Goal: Task Accomplishment & Management: Manage account settings

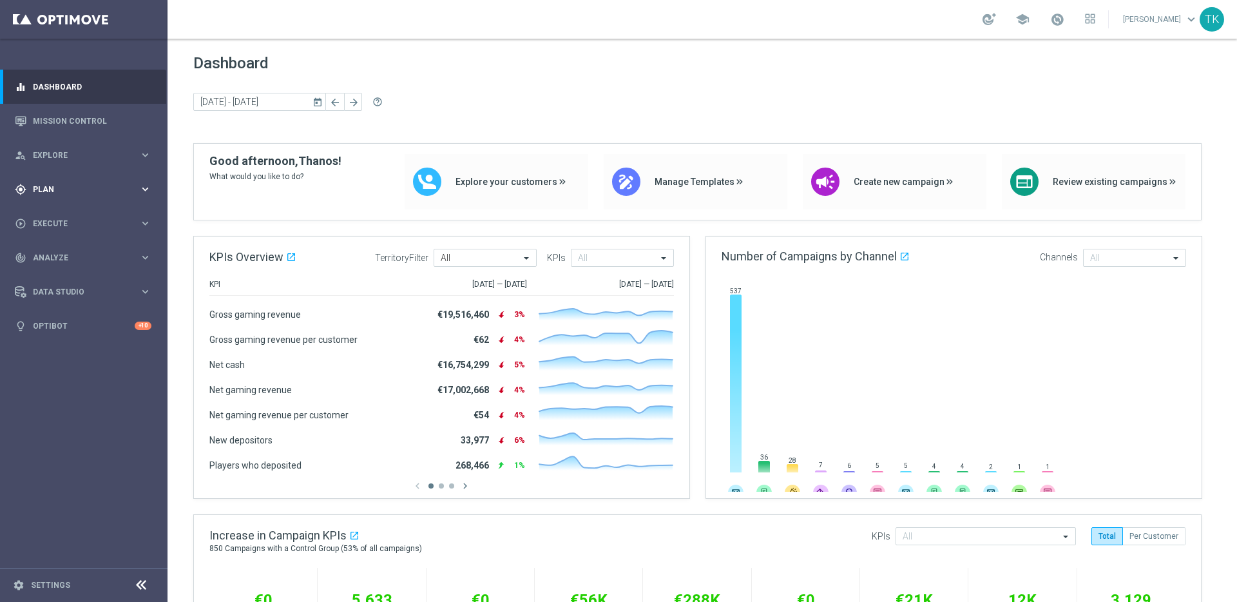
click at [144, 189] on icon "keyboard_arrow_right" at bounding box center [145, 189] width 12 height 12
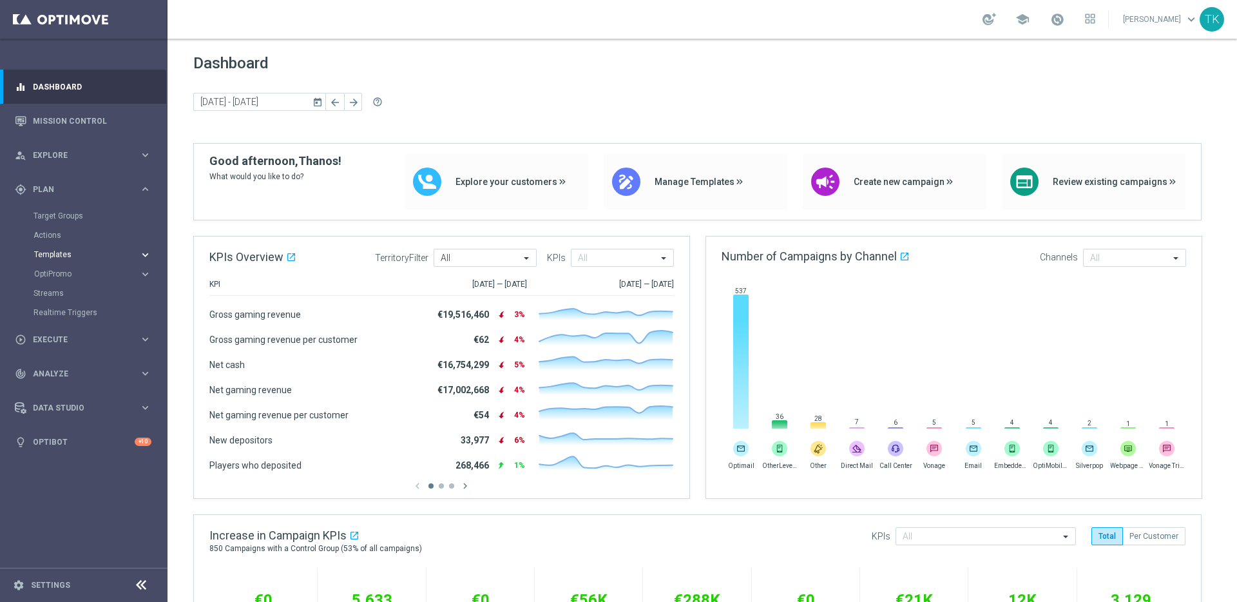
click at [145, 253] on icon "keyboard_arrow_right" at bounding box center [145, 255] width 12 height 12
click at [71, 313] on link "OptiMobile Push" at bounding box center [87, 312] width 94 height 10
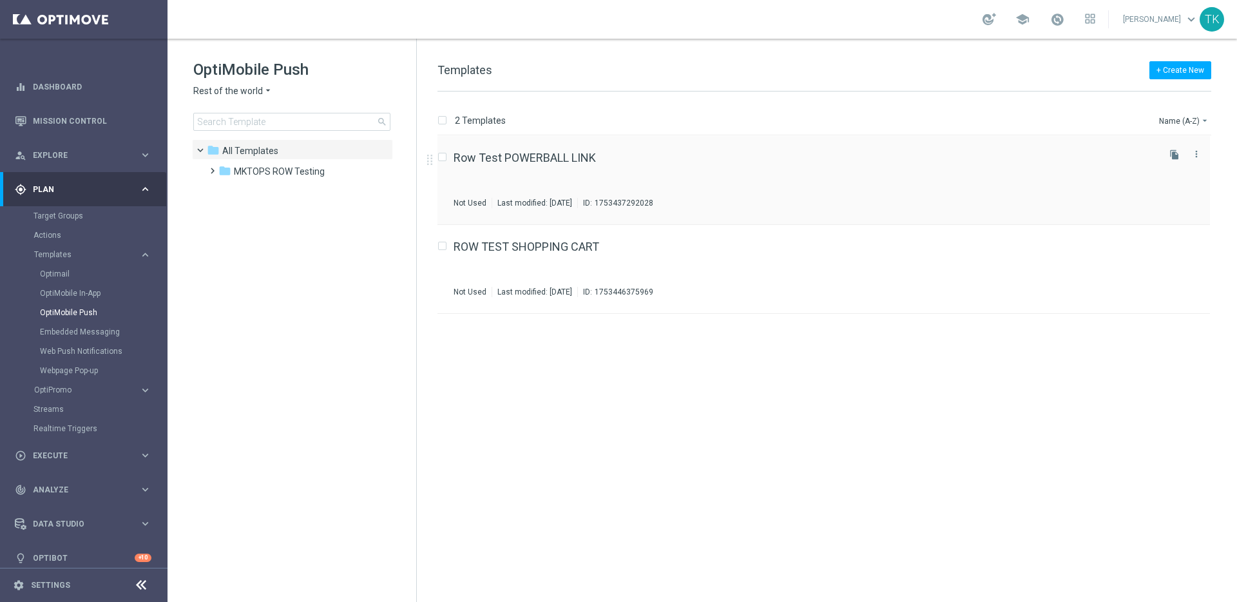
click at [626, 175] on div "Row Test POWERBALL LINK Not Used Last modified: [DATE] ID: 1753437292028" at bounding box center [805, 180] width 702 height 56
click at [258, 93] on span "Rest of the world" at bounding box center [228, 91] width 70 height 12
click at [351, 225] on tree-viewport "folder All Templates more_vert folder MKTOPS ROW Testing more_vert" at bounding box center [303, 369] width 223 height 460
click at [260, 93] on span "Rest of the world" at bounding box center [228, 91] width 70 height 12
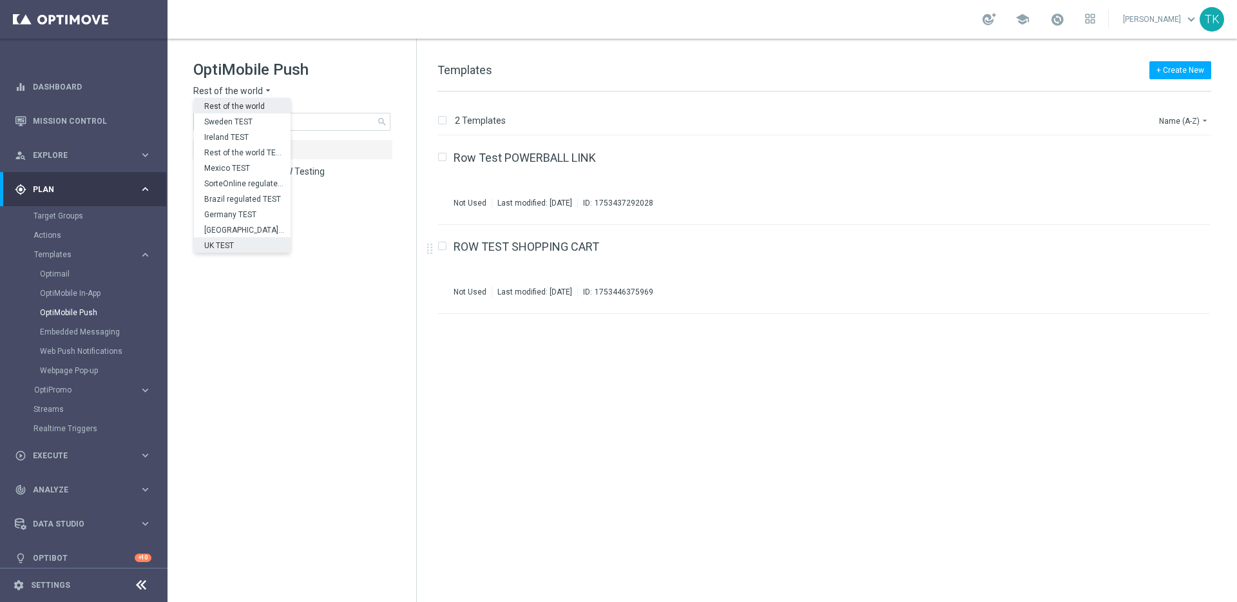
click at [251, 242] on div "UK TEST" at bounding box center [242, 244] width 97 height 15
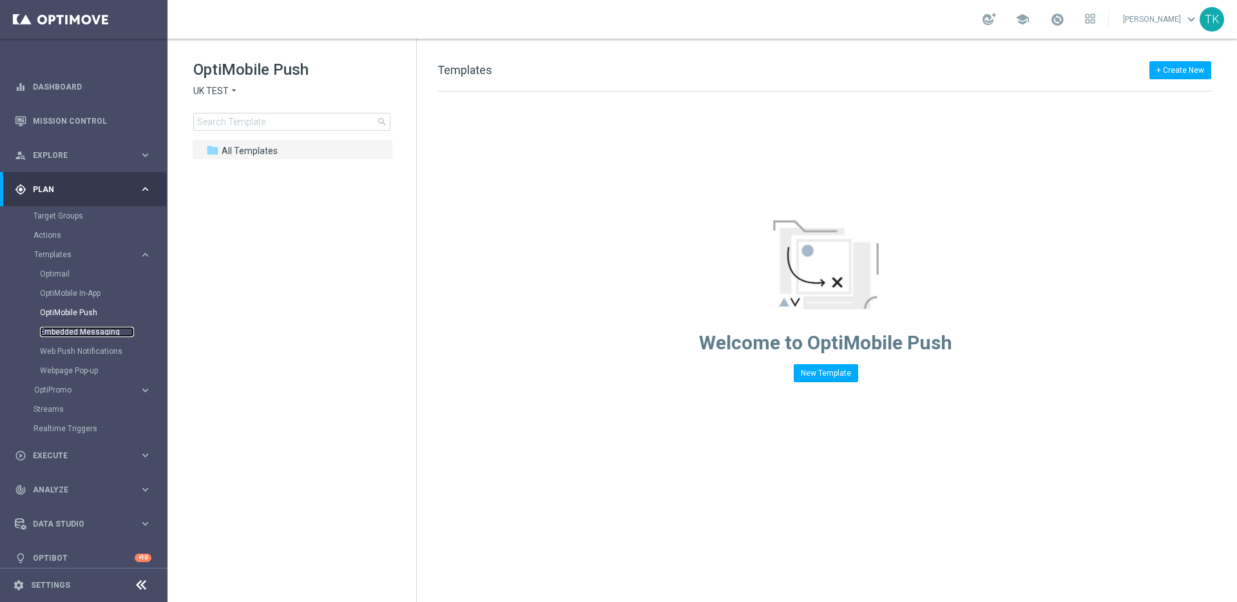
click at [83, 330] on link "Embedded Messaging" at bounding box center [87, 332] width 94 height 10
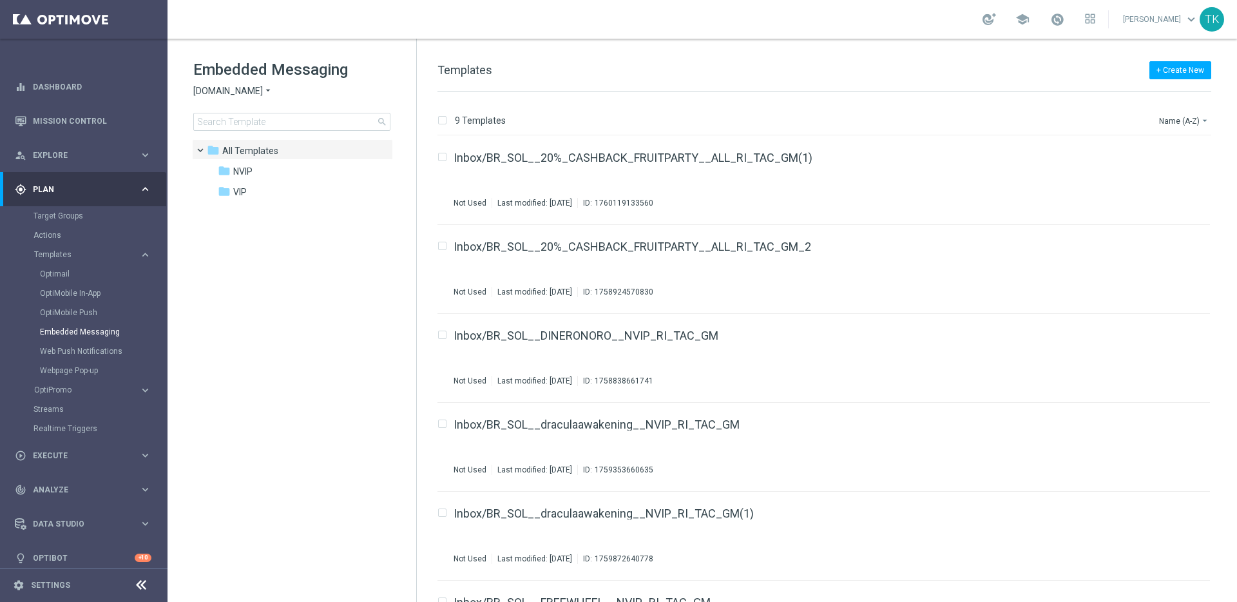
click at [253, 89] on span "[DOMAIN_NAME]" at bounding box center [228, 91] width 70 height 12
click at [250, 139] on div "Lottoland" at bounding box center [242, 136] width 97 height 15
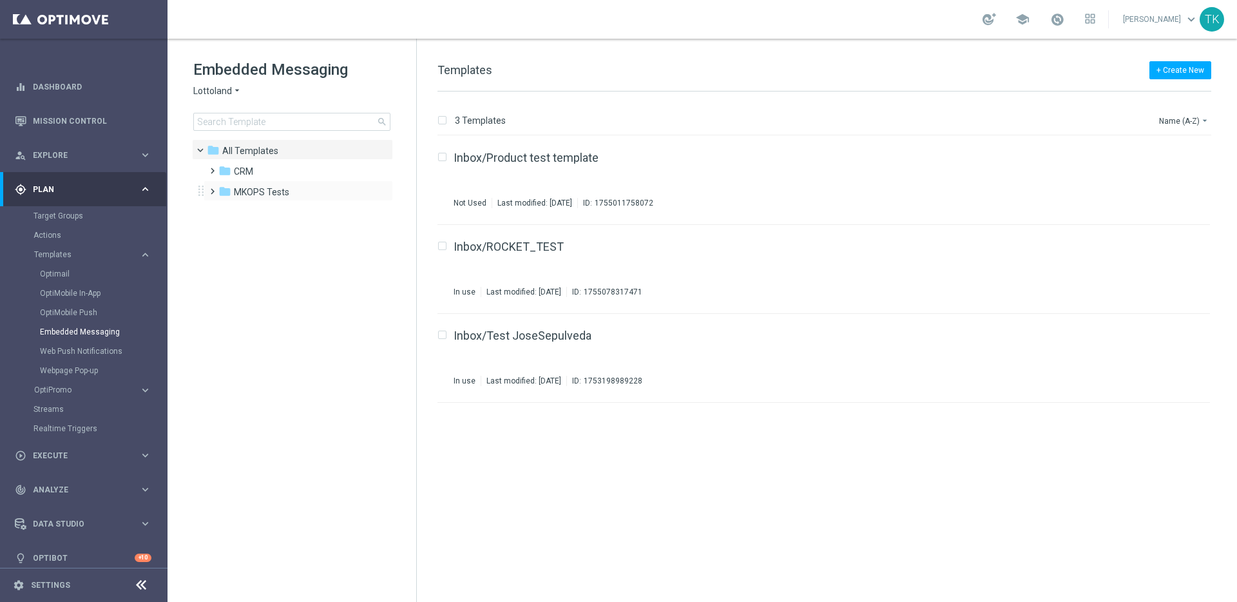
click at [210, 188] on span at bounding box center [210, 185] width 6 height 5
click at [276, 217] on span "DE Stream Test" at bounding box center [278, 213] width 64 height 12
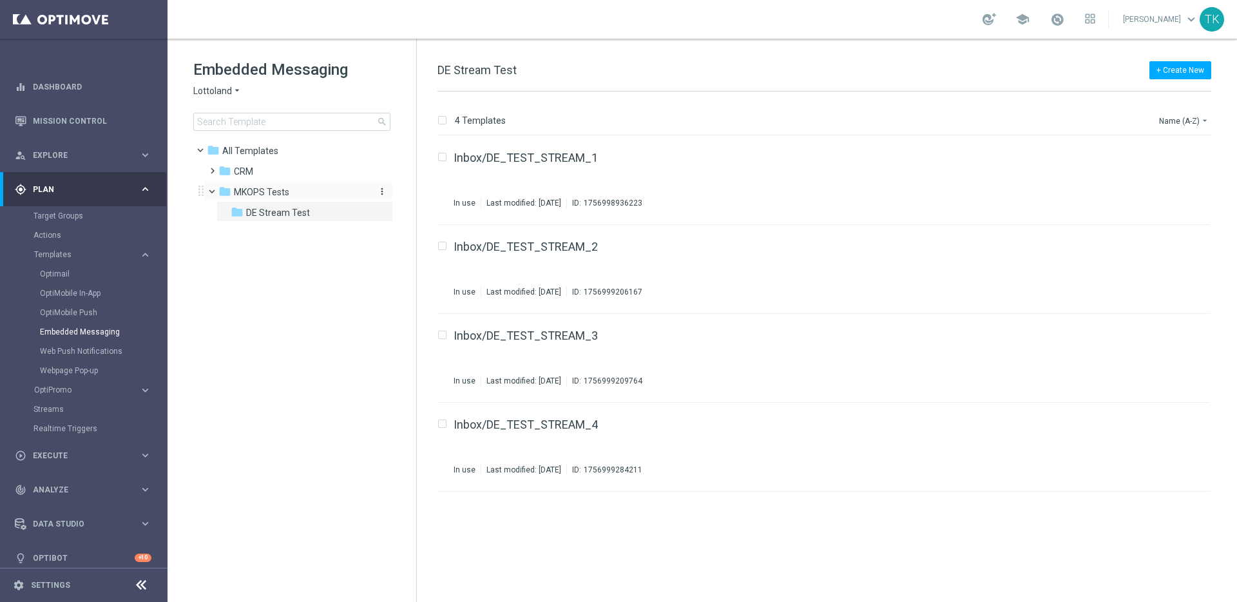
click at [274, 190] on span "MKOPS Tests" at bounding box center [261, 192] width 55 height 12
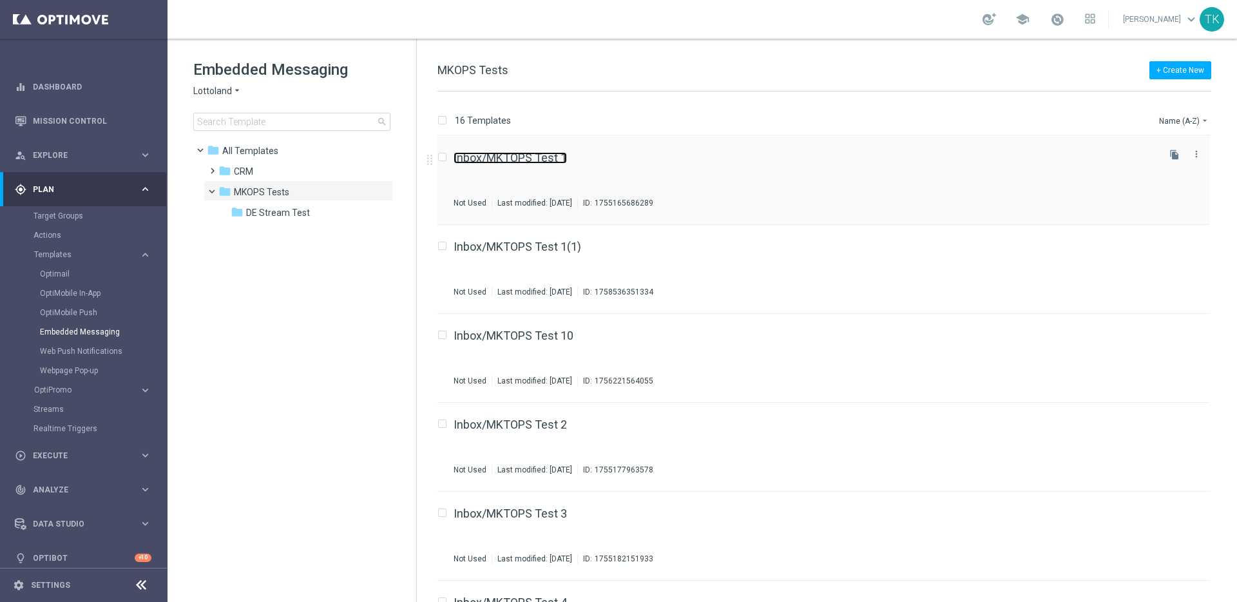
click at [521, 158] on link "Inbox/MKTOPS Test 1" at bounding box center [510, 158] width 113 height 12
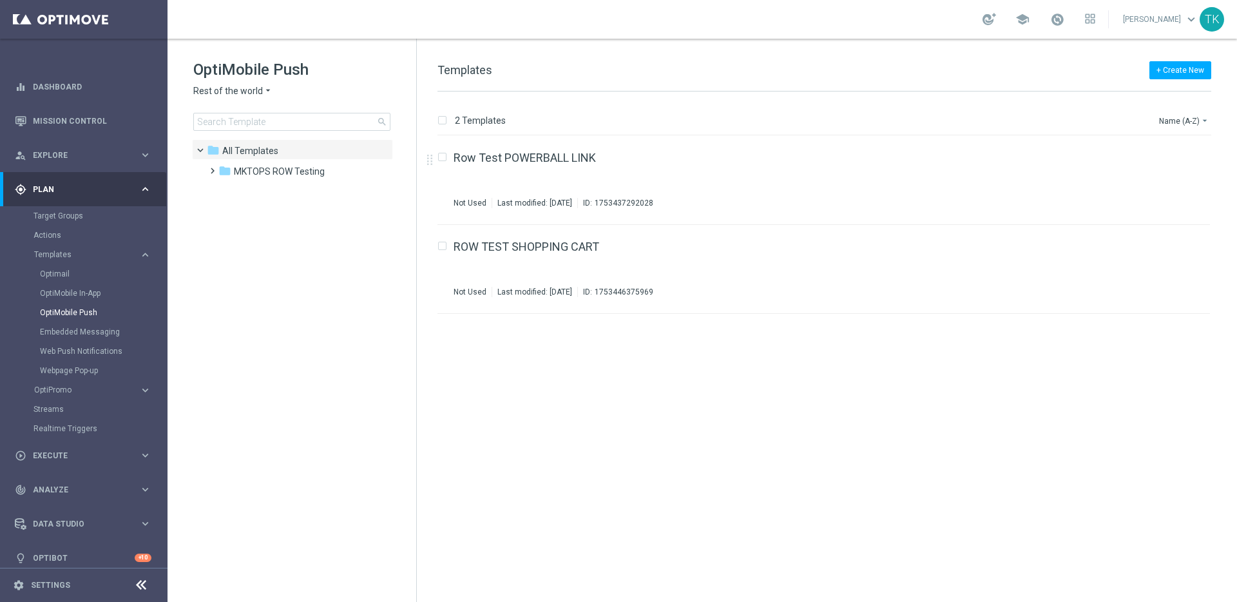
click at [252, 90] on span "Rest of the world" at bounding box center [228, 91] width 70 height 12
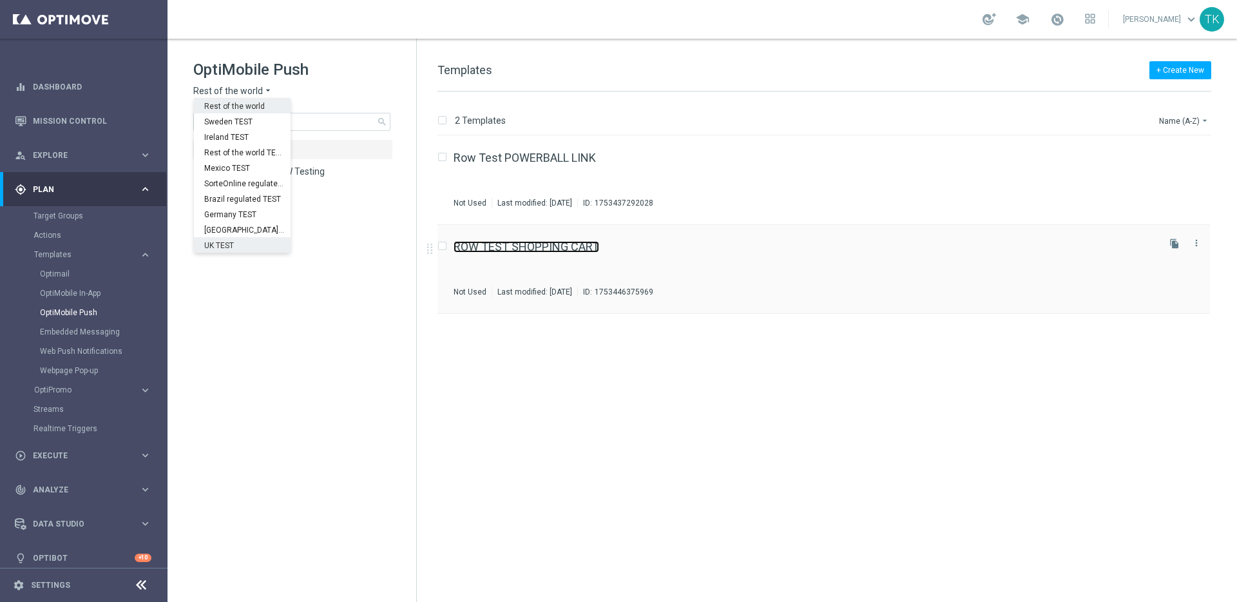
click at [551, 247] on link "ROW TEST SHOPPING CART" at bounding box center [527, 247] width 146 height 12
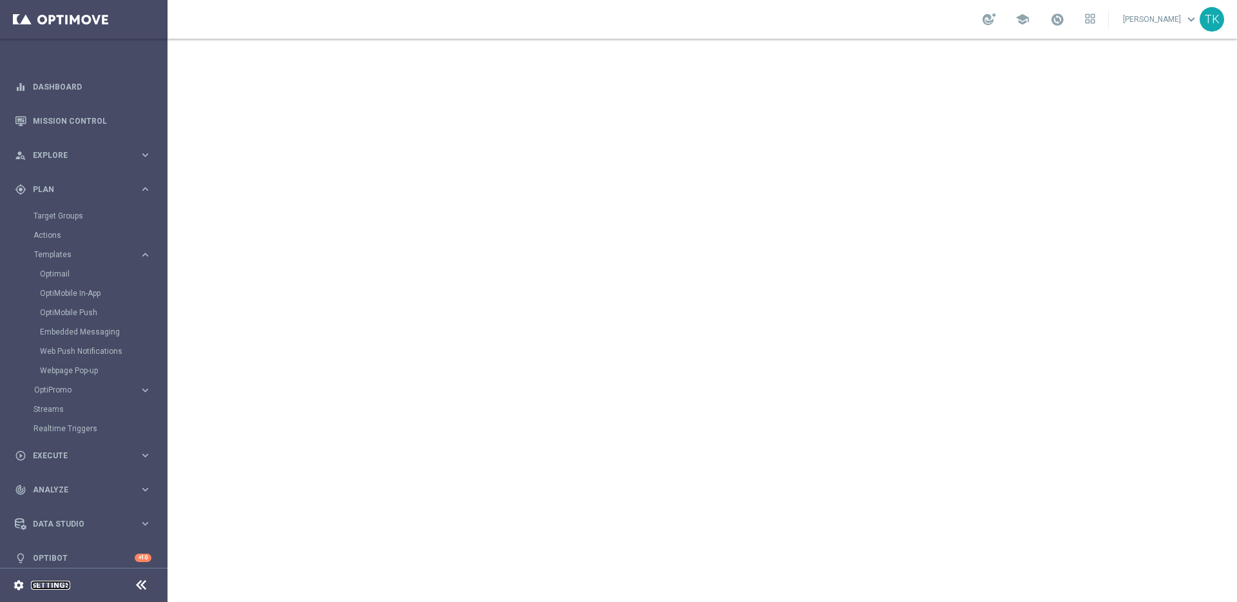
click at [55, 586] on link "Settings" at bounding box center [50, 585] width 39 height 8
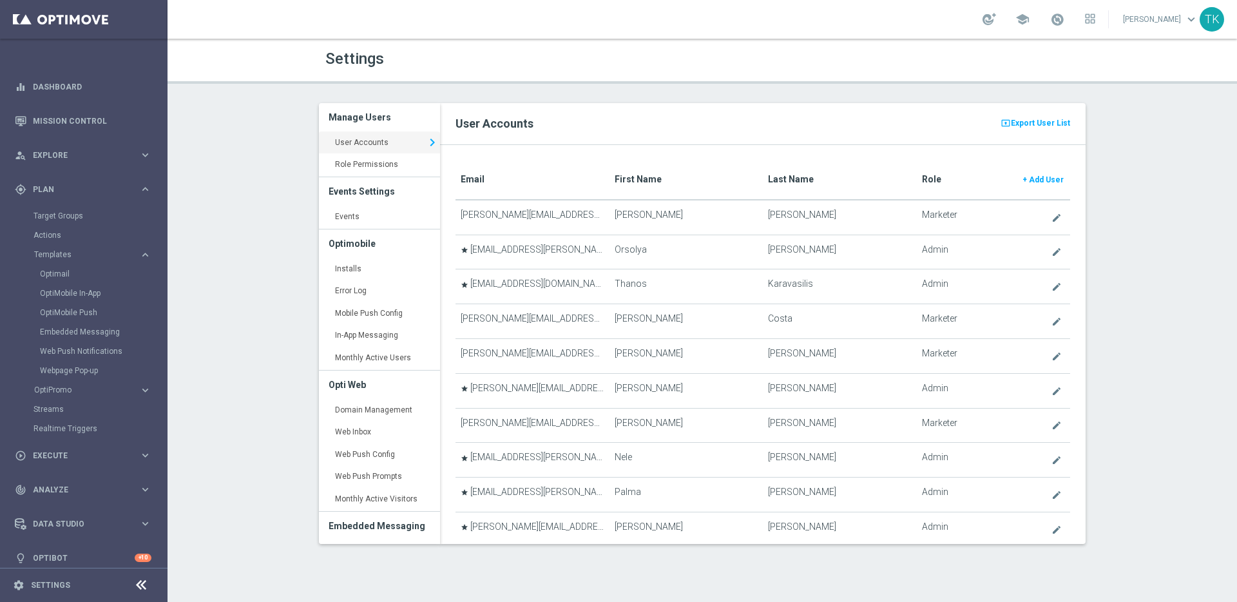
click at [276, 279] on div "Settings Manage Users User Accounts keyboard_arrow_right Role Permissions keybo…" at bounding box center [703, 320] width 1070 height 563
click at [372, 153] on link "User Accounts keyboard_arrow_right" at bounding box center [379, 142] width 121 height 23
click at [371, 161] on link "Role Permissions keyboard_arrow_right" at bounding box center [379, 164] width 121 height 23
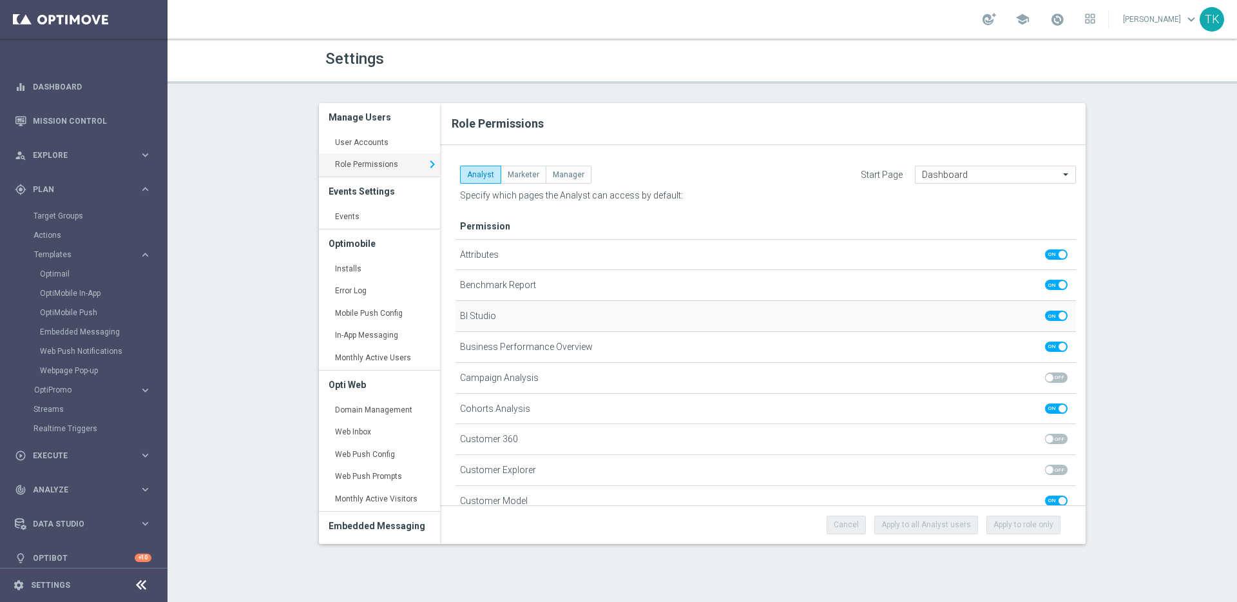
click at [1047, 316] on span at bounding box center [1056, 316] width 23 height 10
click at [1047, 316] on input "checkbox" at bounding box center [1056, 316] width 23 height 10
checkbox input "false"
click at [367, 138] on link "User Accounts keyboard_arrow_right" at bounding box center [379, 142] width 121 height 23
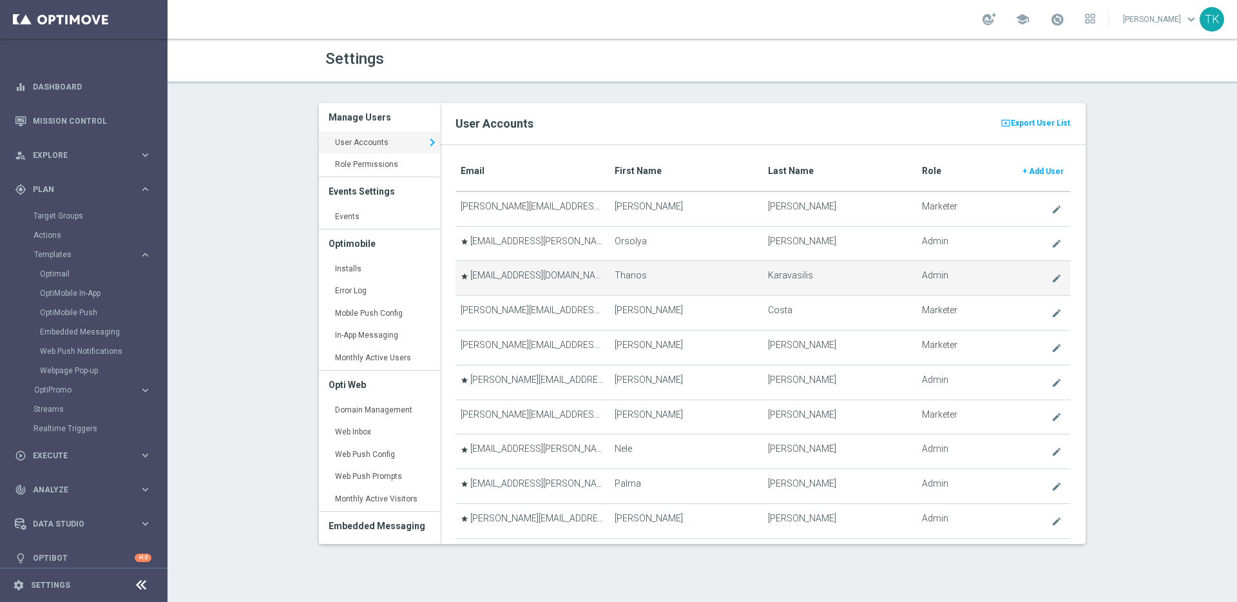
scroll to position [9, 0]
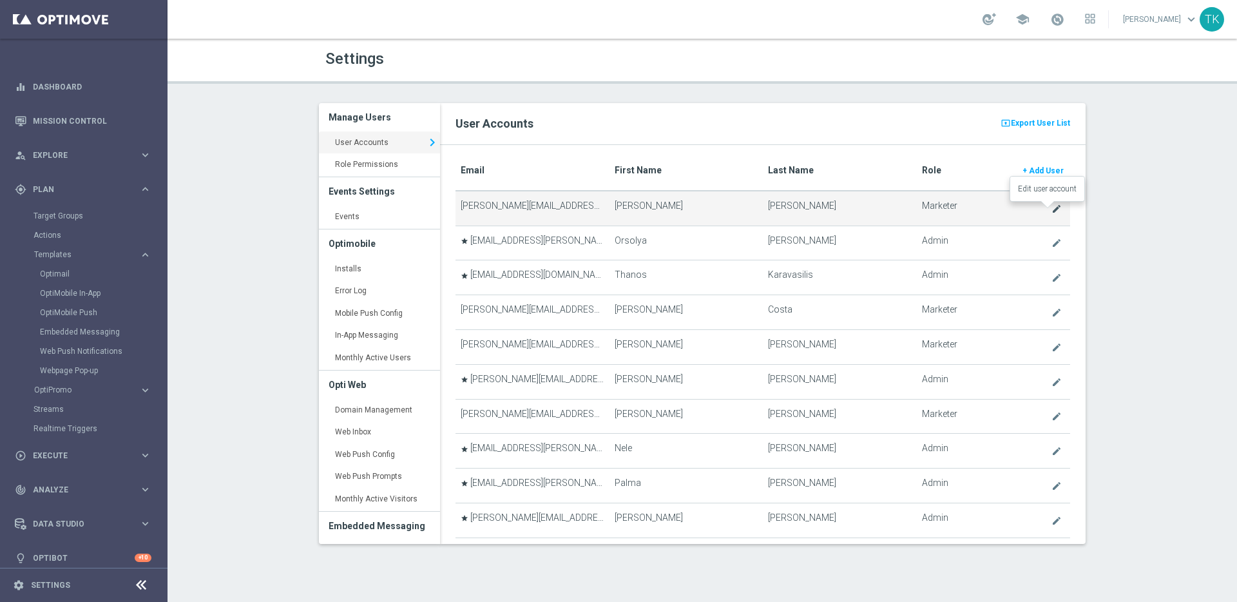
click at [1052, 209] on icon "create" at bounding box center [1057, 209] width 10 height 10
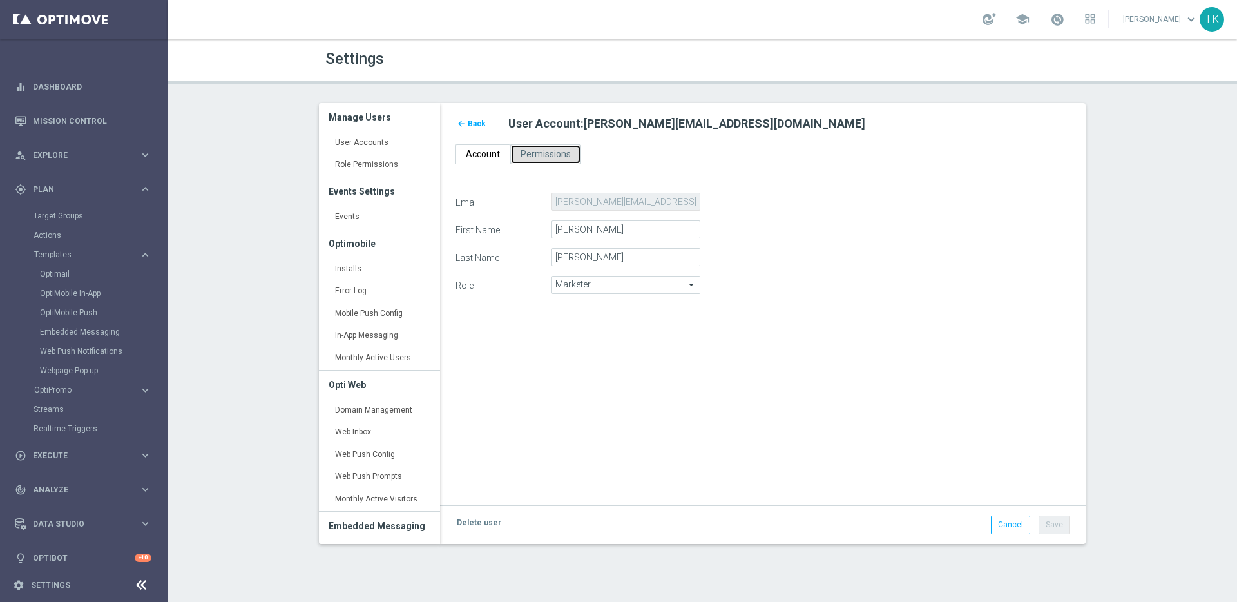
click at [548, 157] on span "Permissions" at bounding box center [546, 154] width 50 height 10
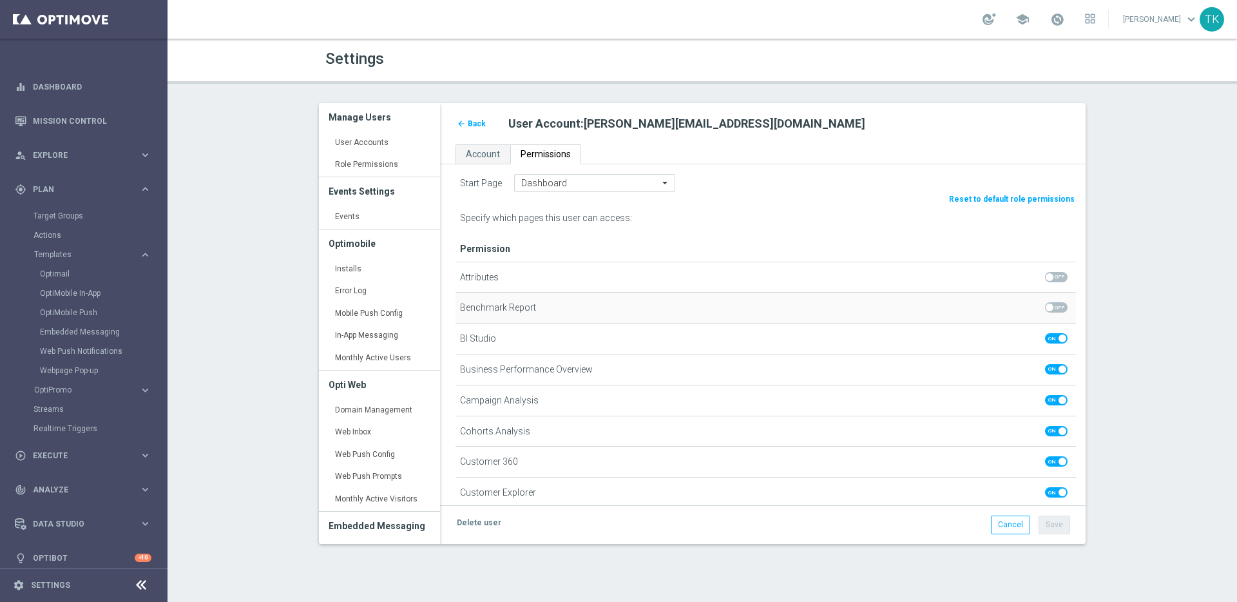
click at [1045, 309] on span at bounding box center [1056, 307] width 23 height 10
click at [1045, 309] on input "checkbox" at bounding box center [1056, 307] width 23 height 10
click at [1059, 309] on span at bounding box center [1063, 307] width 8 height 8
click at [1050, 309] on input "checkbox" at bounding box center [1056, 307] width 23 height 10
checkbox input "false"
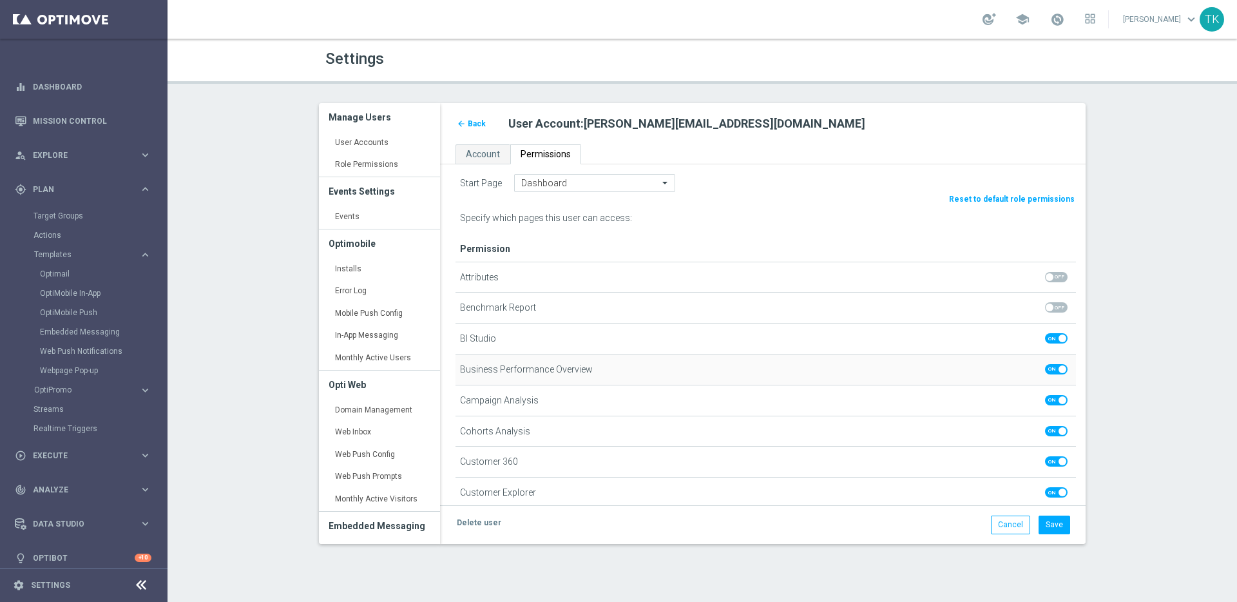
click at [1045, 371] on span at bounding box center [1056, 369] width 23 height 10
click at [1045, 371] on input "checkbox" at bounding box center [1056, 369] width 23 height 10
checkbox input "false"
click at [1045, 395] on span at bounding box center [1056, 400] width 23 height 10
click at [1045, 395] on input "checkbox" at bounding box center [1056, 400] width 23 height 10
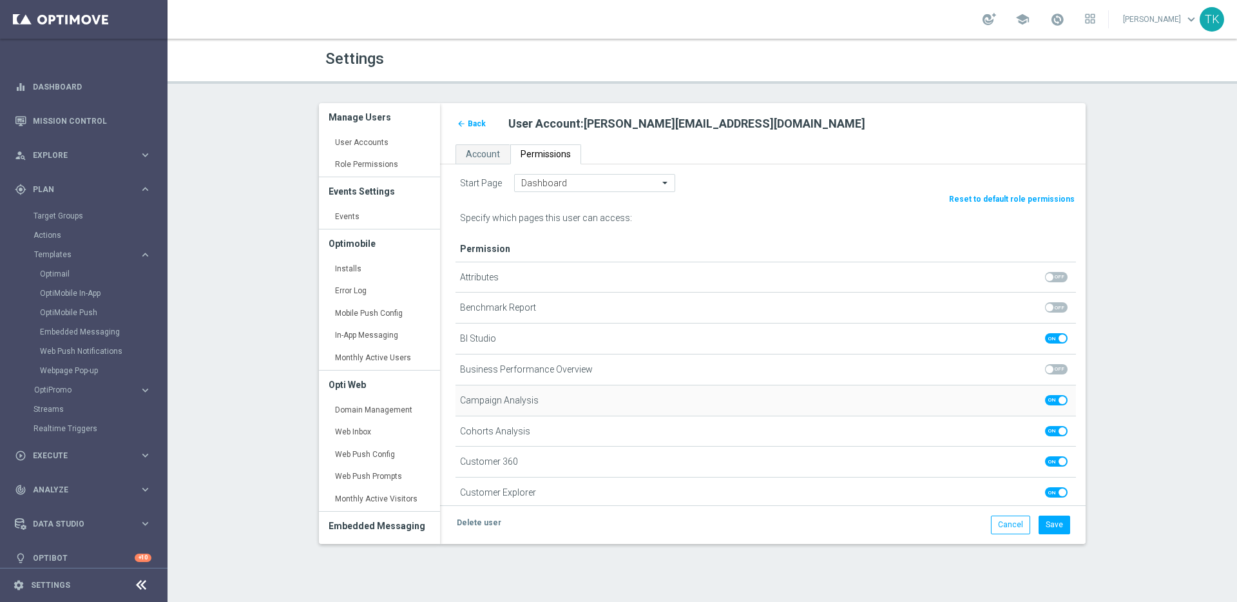
checkbox input "false"
click at [1045, 336] on span at bounding box center [1056, 338] width 23 height 10
click at [1045, 336] on input "checkbox" at bounding box center [1056, 338] width 23 height 10
checkbox input "false"
click at [1004, 526] on link "Cancel" at bounding box center [1010, 524] width 39 height 18
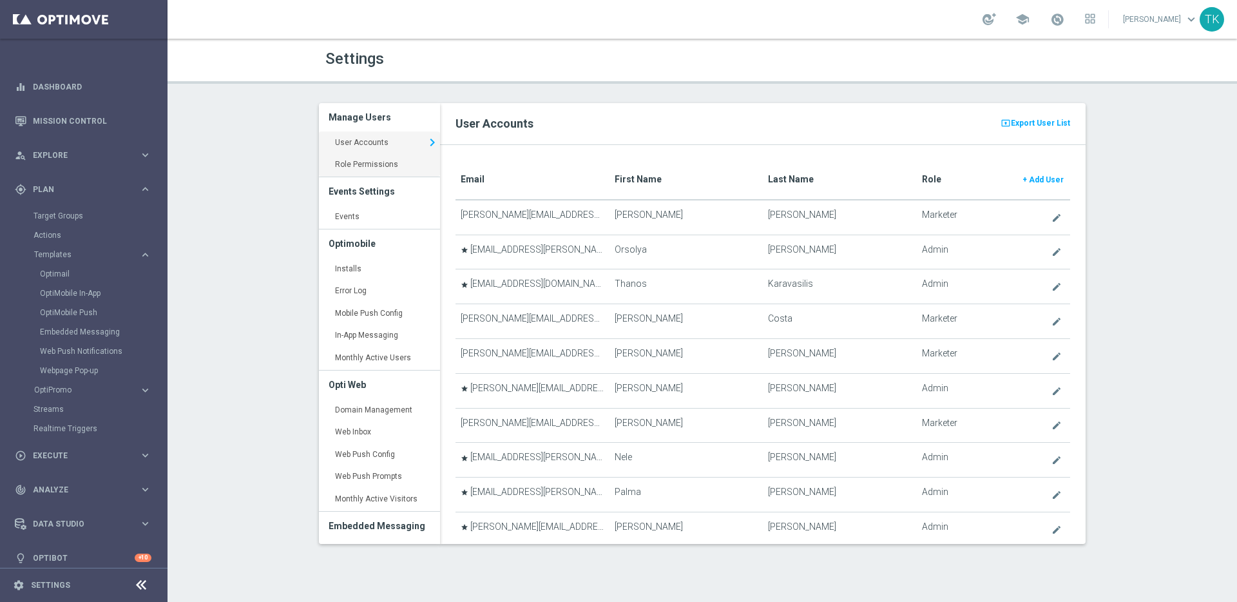
click at [369, 165] on link "Role Permissions keyboard_arrow_right" at bounding box center [379, 164] width 121 height 23
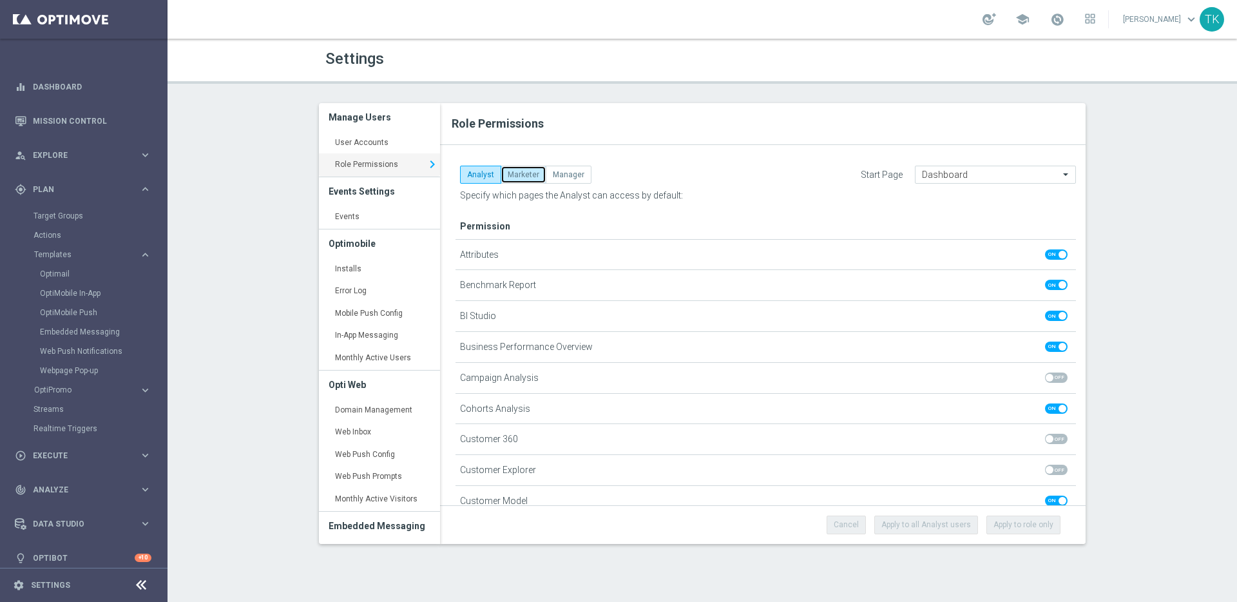
click at [530, 178] on button "Marketer" at bounding box center [524, 175] width 46 height 18
checkbox input "true"
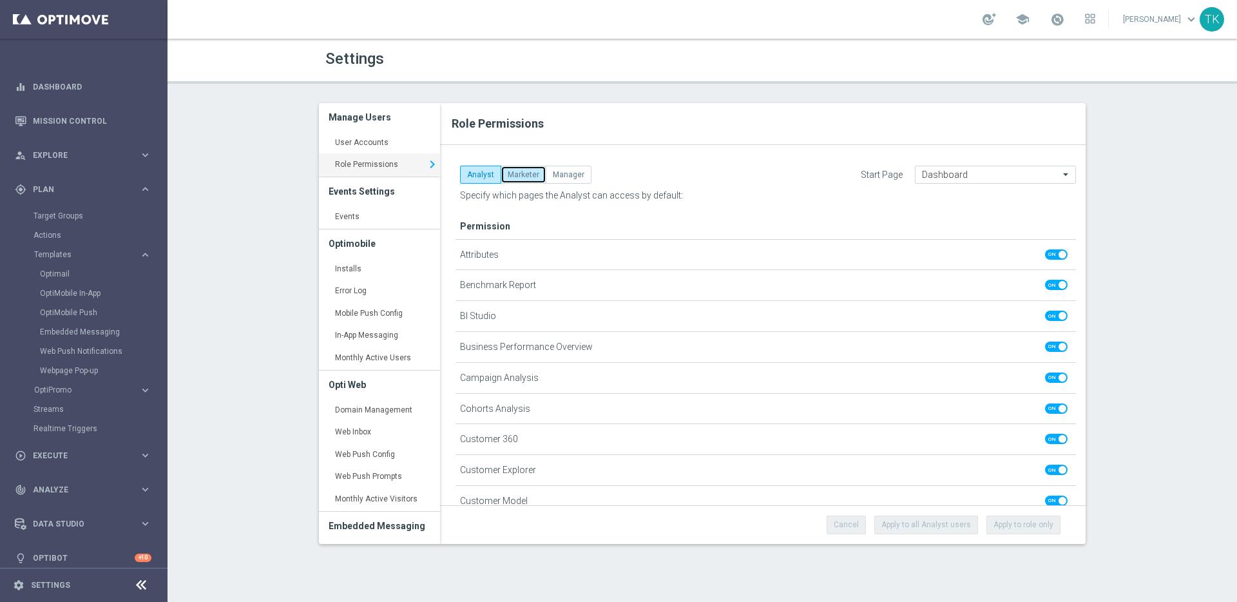
checkbox input "true"
checkbox input "false"
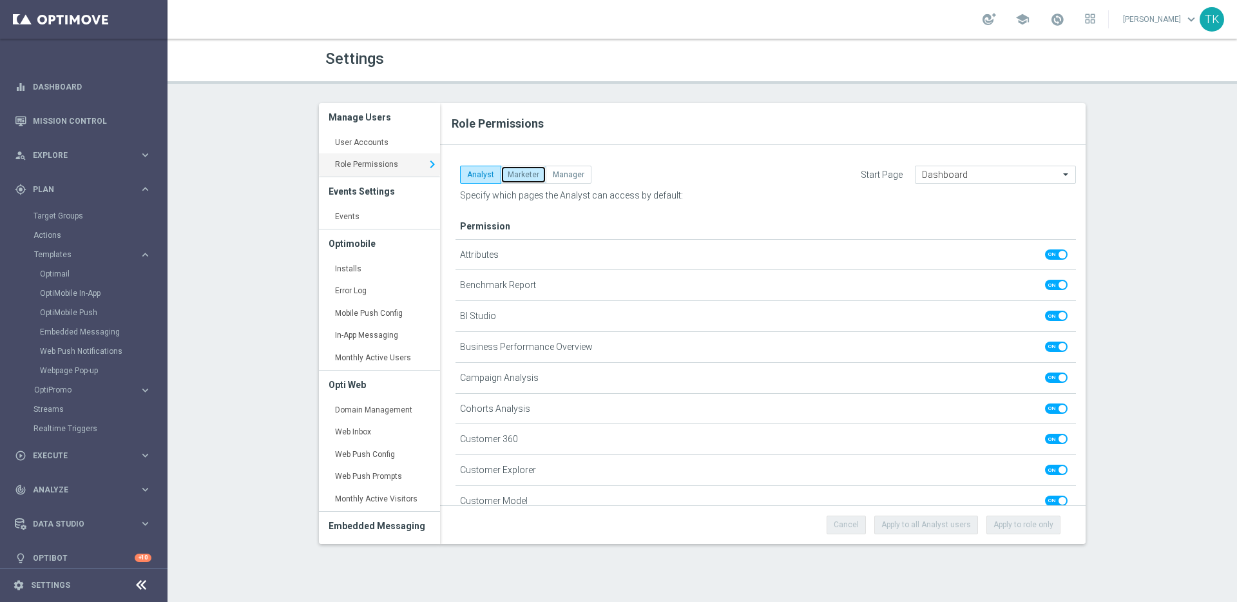
checkbox input "false"
checkbox input "true"
checkbox input "false"
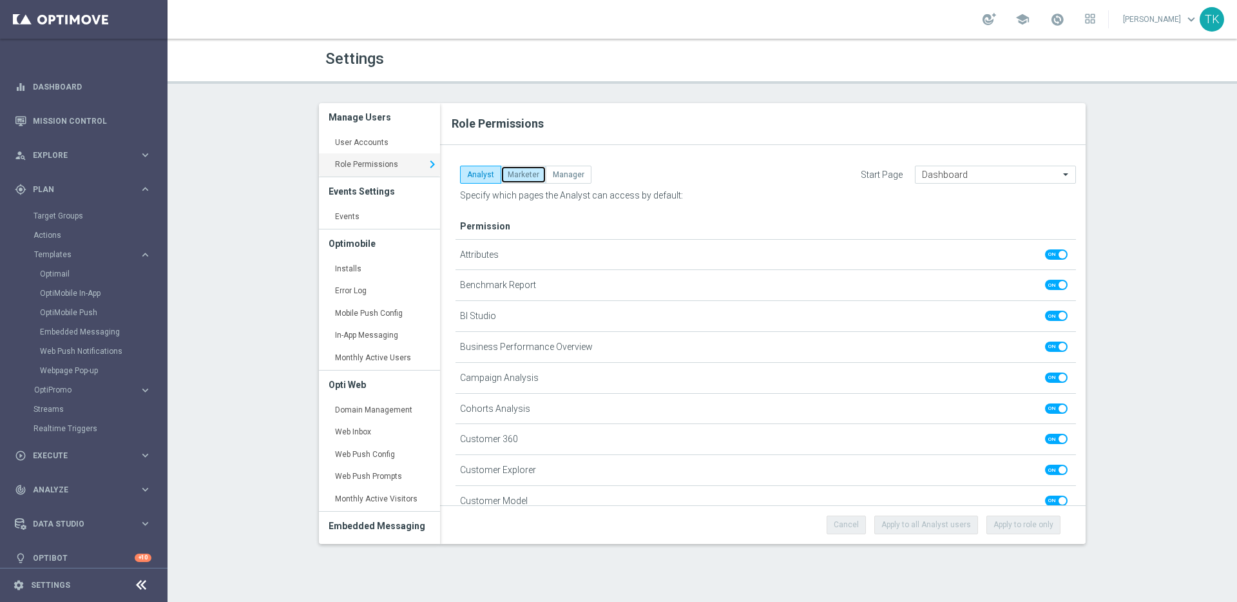
checkbox input "true"
click at [570, 171] on button "Manager" at bounding box center [569, 175] width 46 height 18
checkbox input "true"
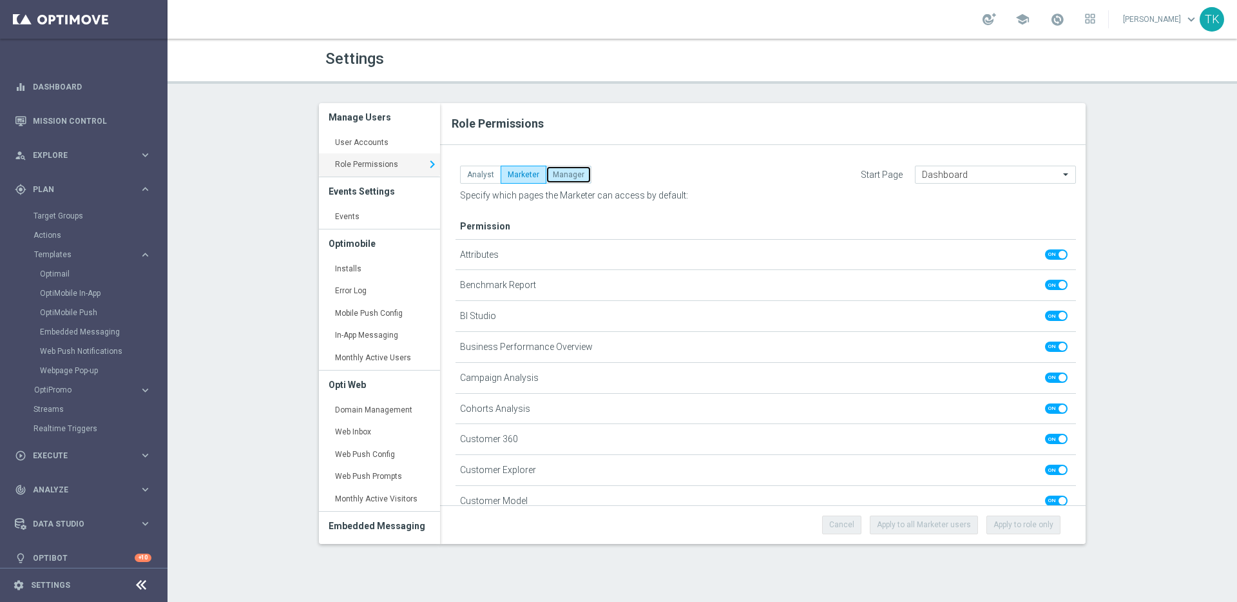
checkbox input "true"
click at [526, 171] on button "Marketer" at bounding box center [524, 175] width 46 height 18
checkbox input "false"
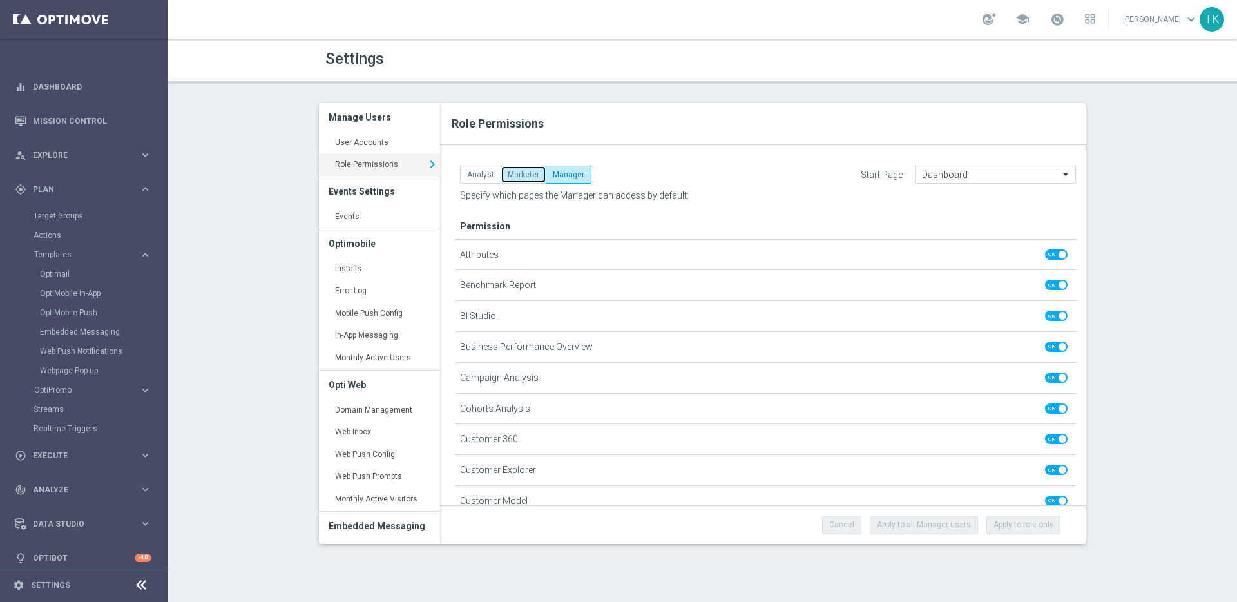
checkbox input "false"
click at [485, 177] on button "Analyst" at bounding box center [480, 175] width 41 height 18
checkbox input "false"
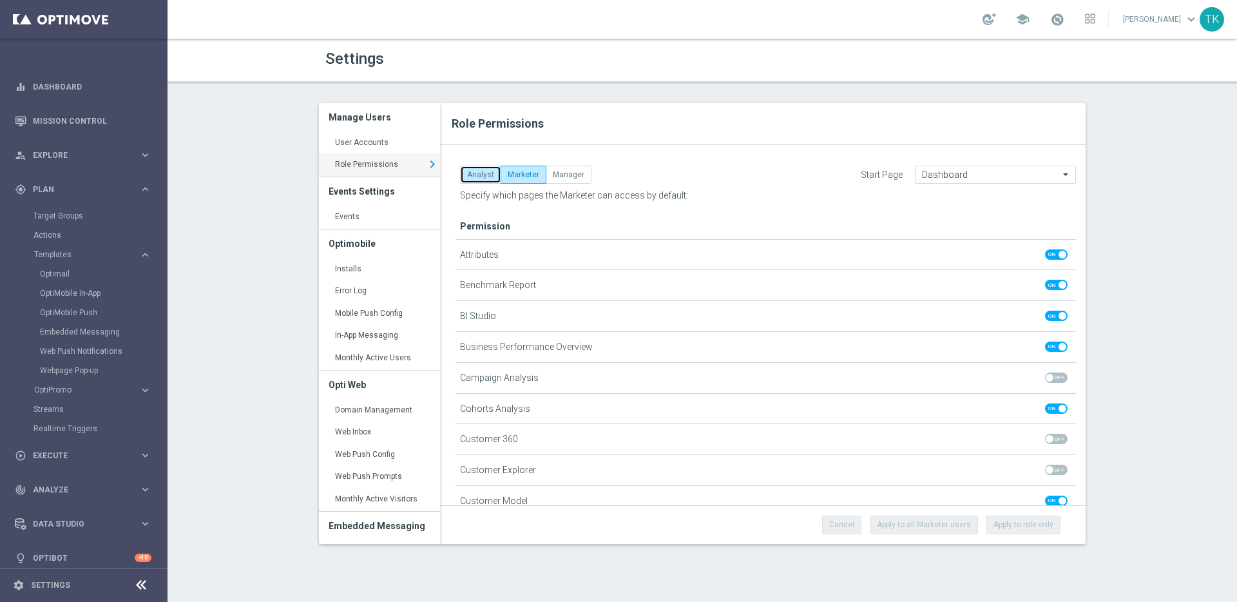
checkbox input "false"
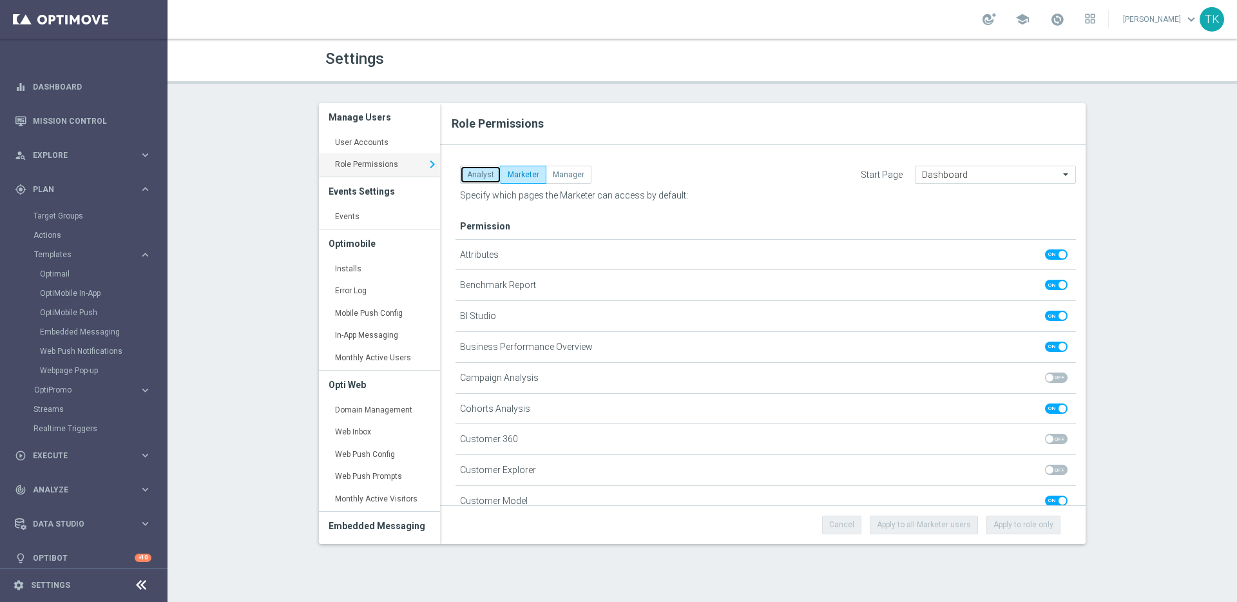
checkbox input "true"
checkbox input "false"
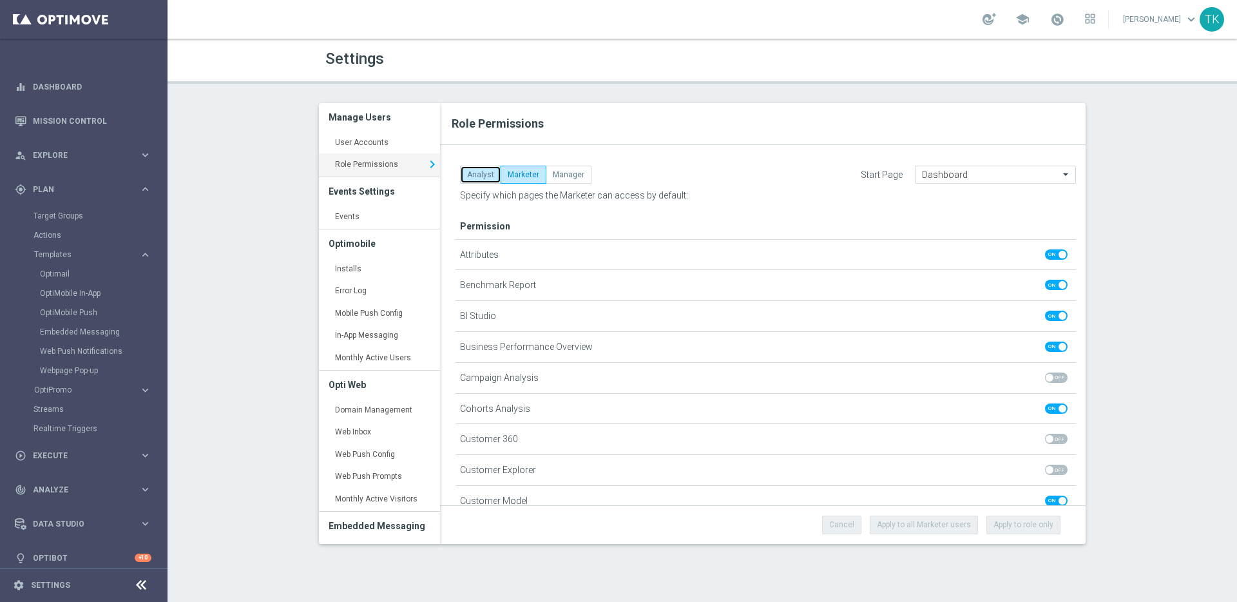
checkbox input "true"
checkbox input "false"
click at [572, 177] on button "Manager" at bounding box center [569, 175] width 46 height 18
checkbox input "true"
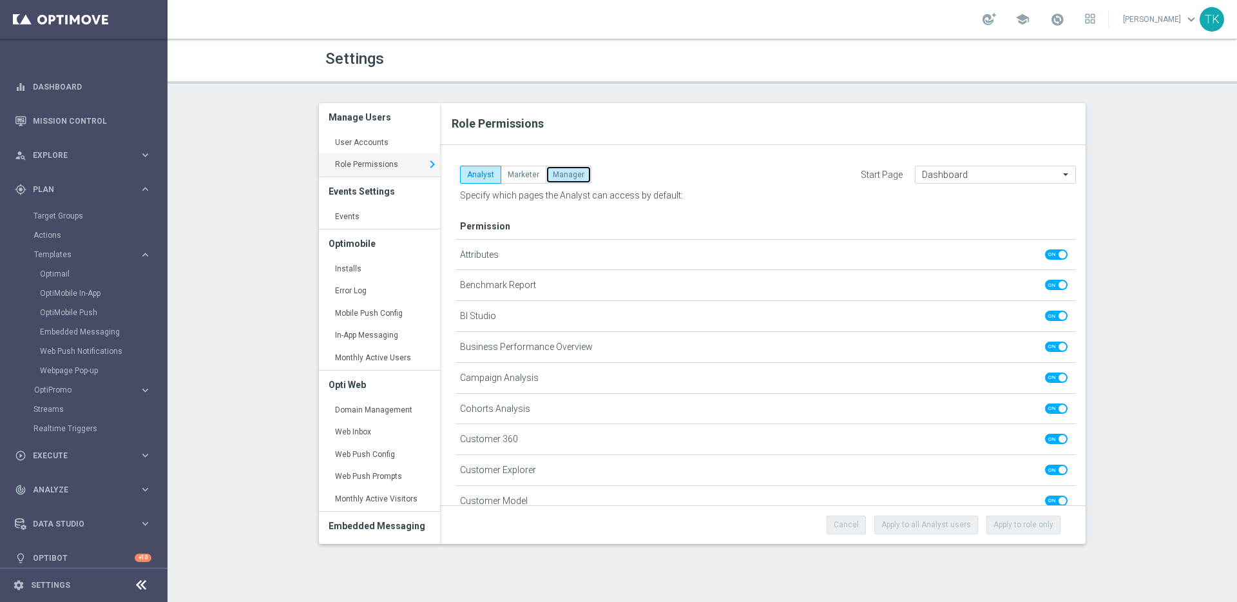
checkbox input "true"
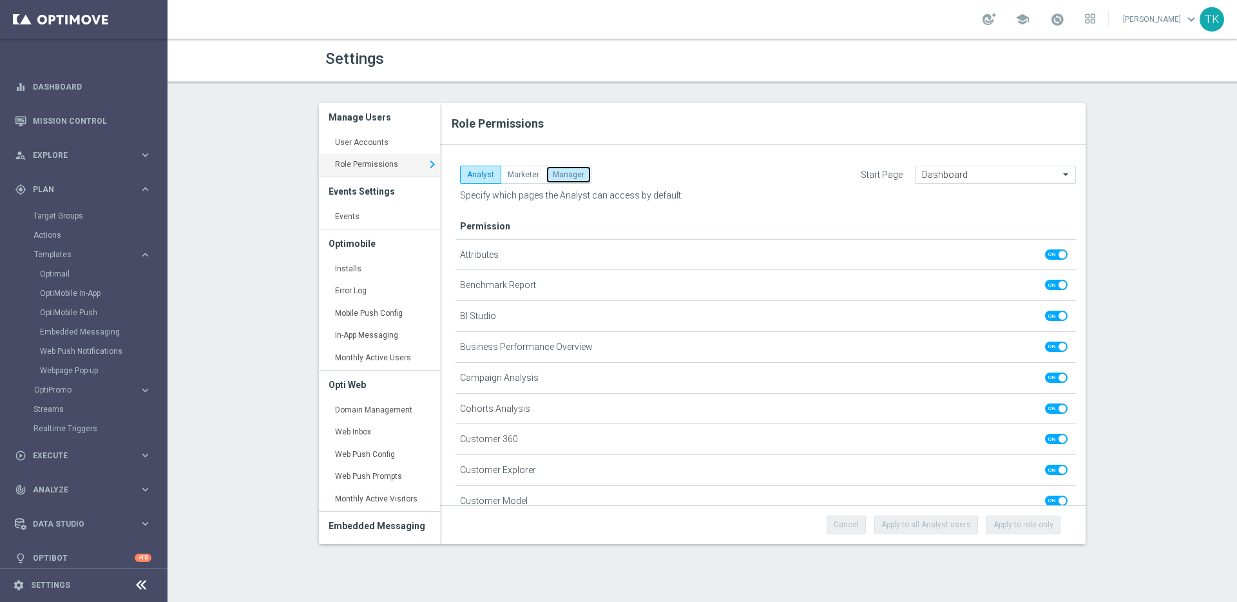
checkbox input "true"
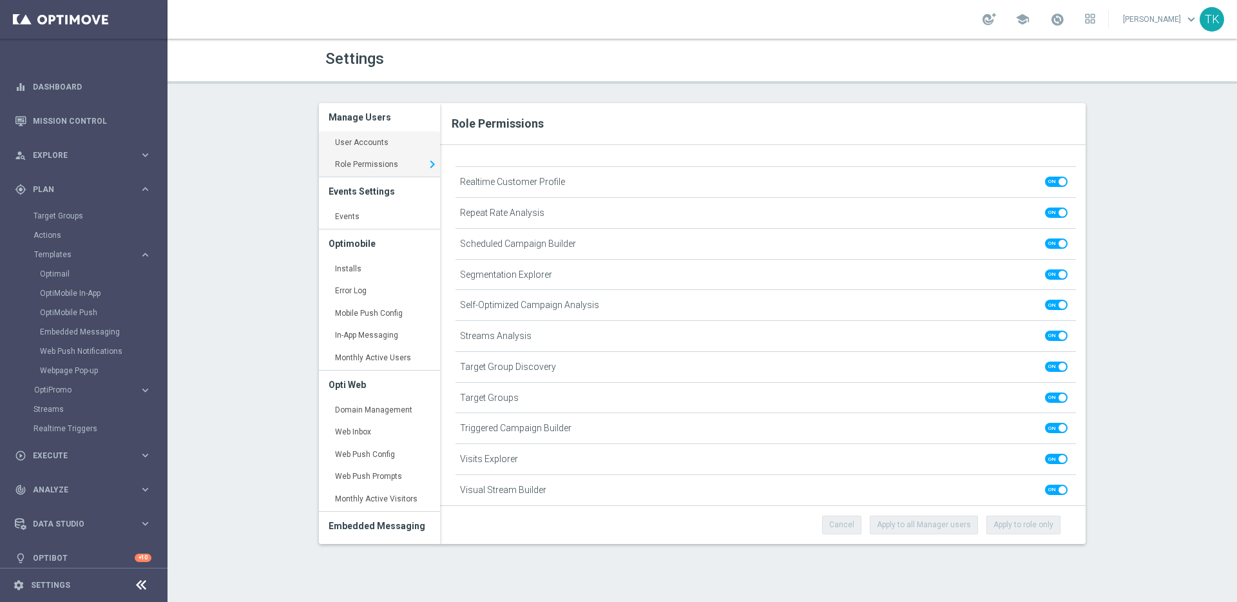
click at [370, 139] on link "User Accounts keyboard_arrow_right" at bounding box center [379, 142] width 121 height 23
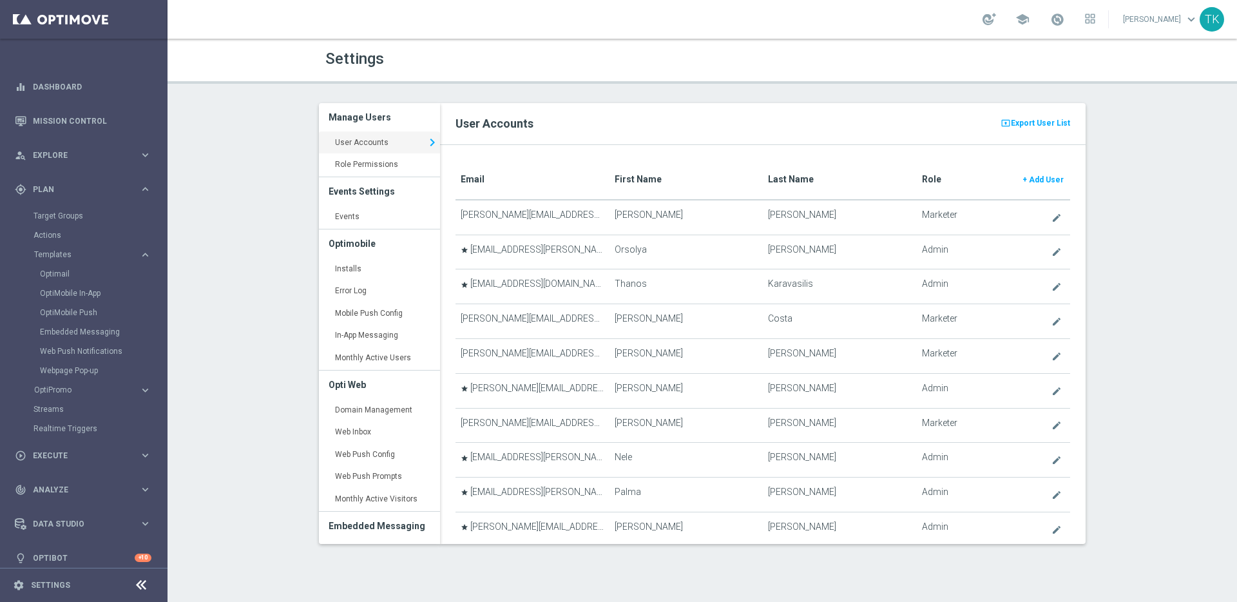
click at [926, 179] on translate "Role" at bounding box center [931, 179] width 19 height 10
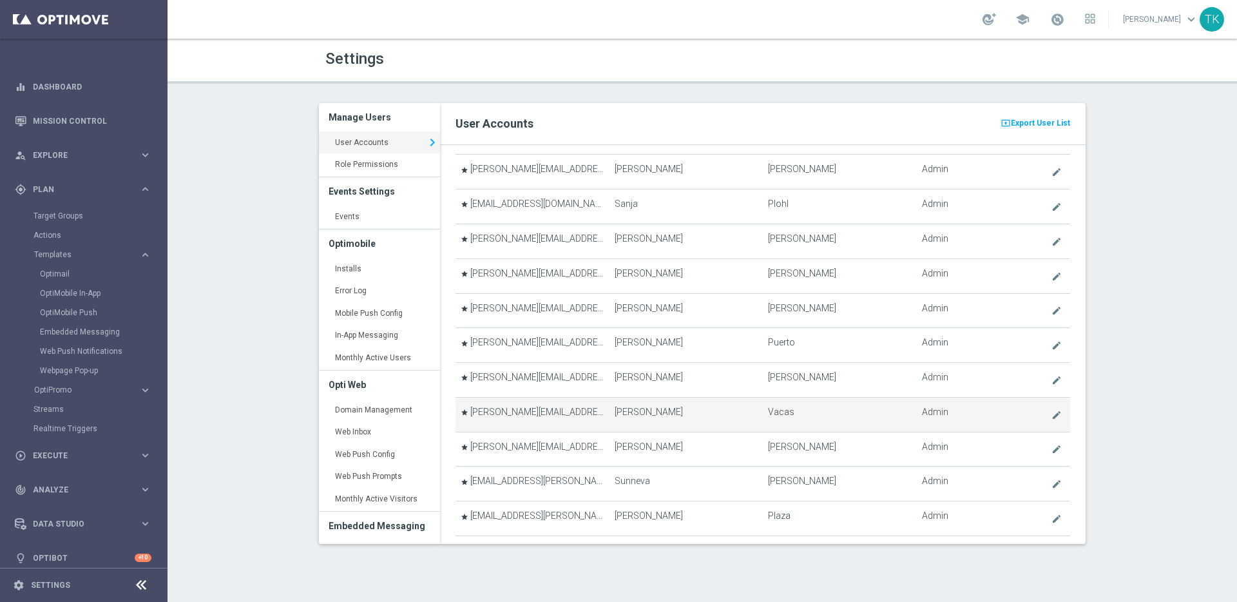
scroll to position [1039, 0]
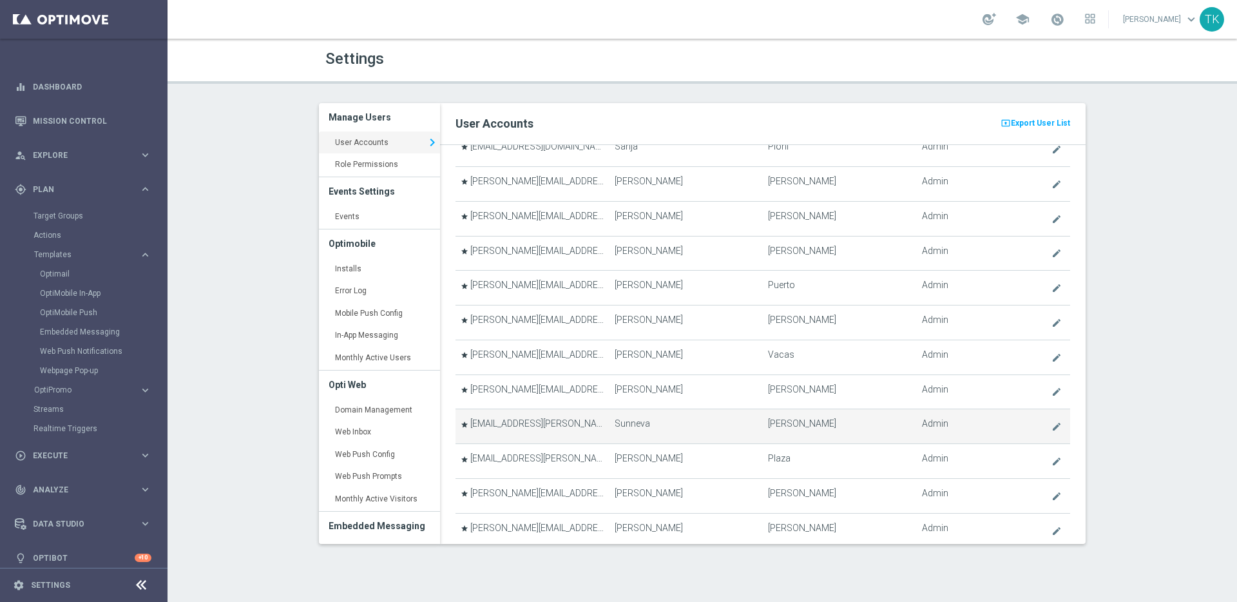
click at [508, 423] on td "star sunneva.maria@lottoland.com" at bounding box center [532, 426] width 153 height 35
drag, startPoint x: 593, startPoint y: 423, endPoint x: 473, endPoint y: 427, distance: 120.5
click at [473, 427] on td "star sunneva.maria@lottoland.com" at bounding box center [532, 426] width 153 height 35
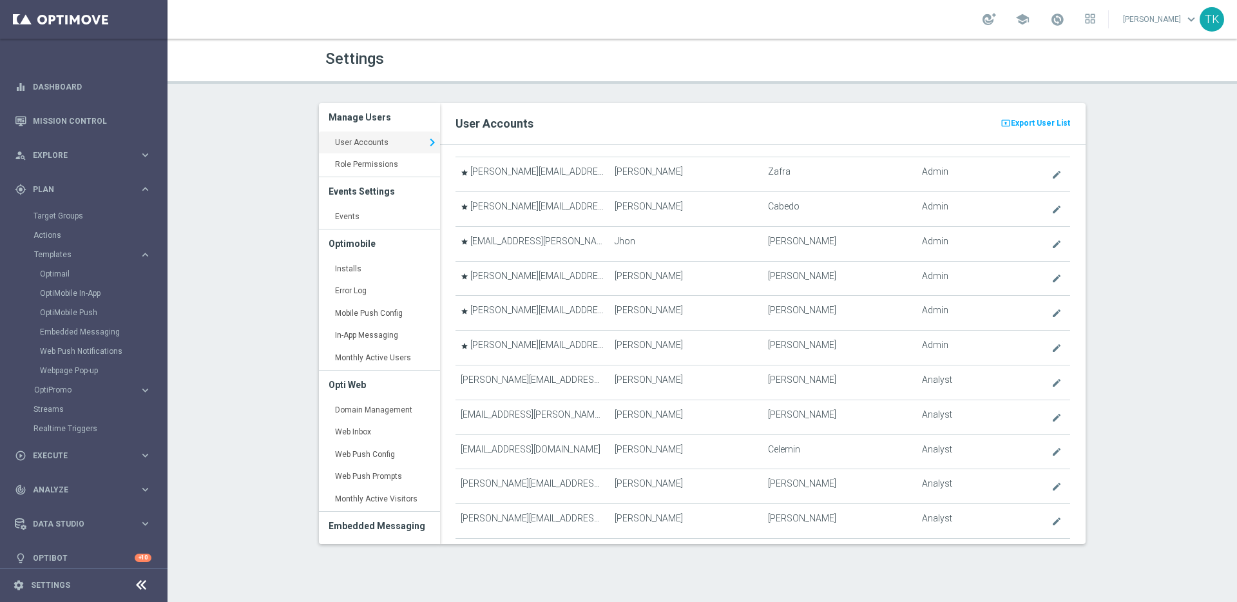
scroll to position [1430, 0]
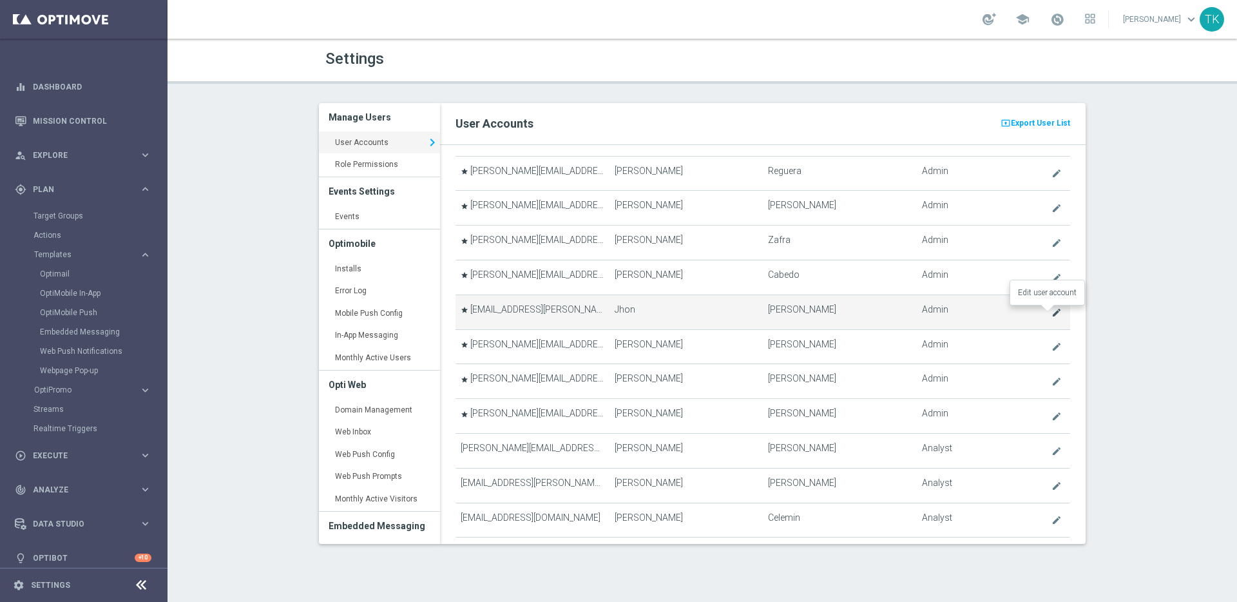
click at [1052, 311] on icon "create" at bounding box center [1057, 312] width 10 height 10
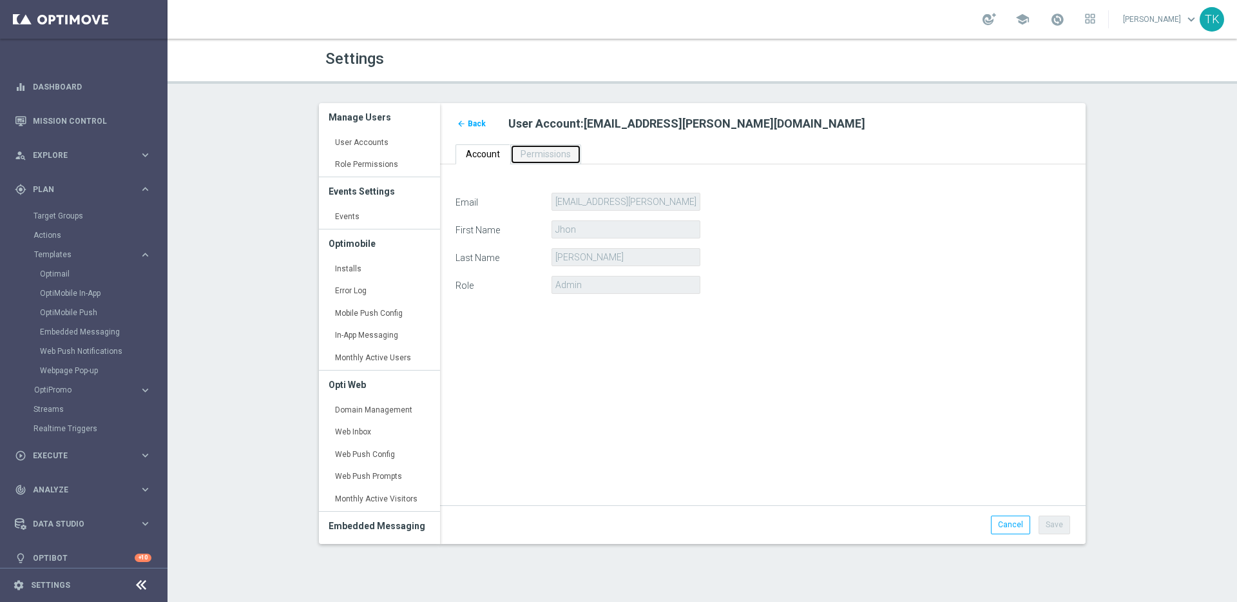
click at [526, 149] on span "Permissions" at bounding box center [546, 154] width 50 height 10
click at [534, 160] on link "Permissions" at bounding box center [545, 154] width 71 height 20
click at [487, 157] on span "Account" at bounding box center [483, 154] width 34 height 10
click at [472, 122] on span "Back" at bounding box center [477, 123] width 18 height 9
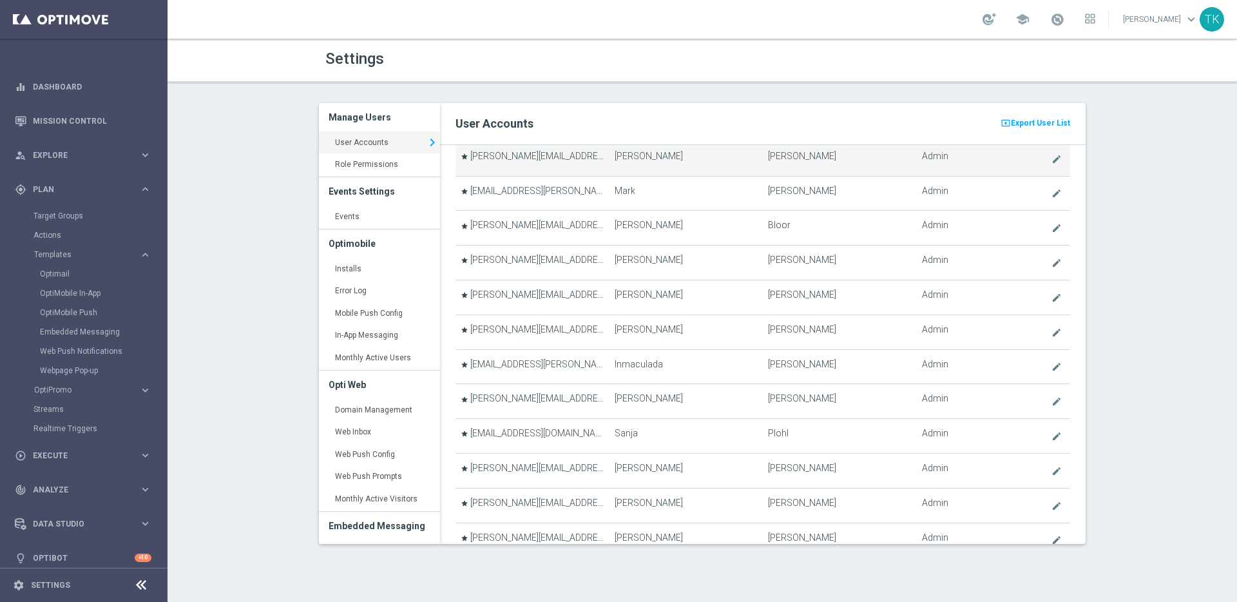
scroll to position [766, 0]
